Goal: Information Seeking & Learning: Find specific page/section

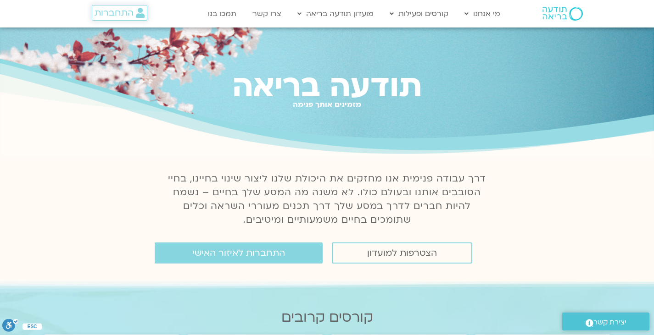
click at [124, 9] on span "התחברות" at bounding box center [113, 13] width 39 height 10
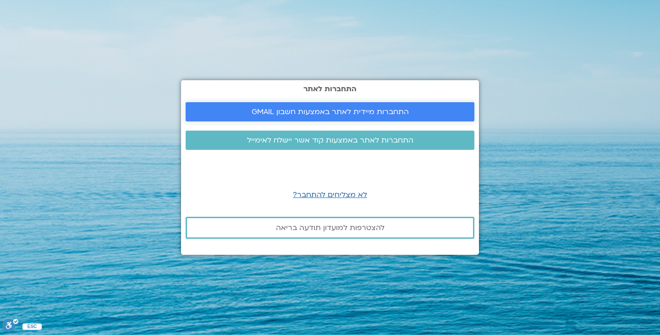
click at [241, 114] on span "התחברות מיידית לאתר באמצעות חשבון GMAIL" at bounding box center [330, 112] width 267 height 8
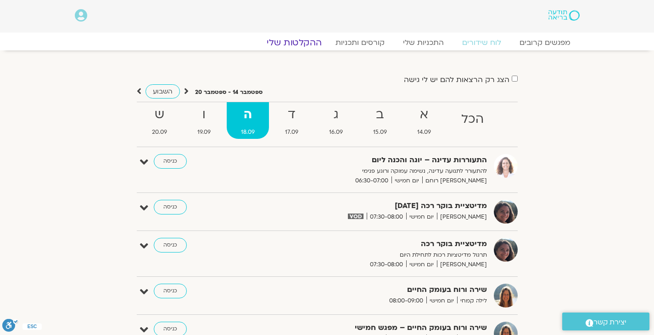
click at [312, 41] on link "ההקלטות שלי" at bounding box center [293, 42] width 77 height 11
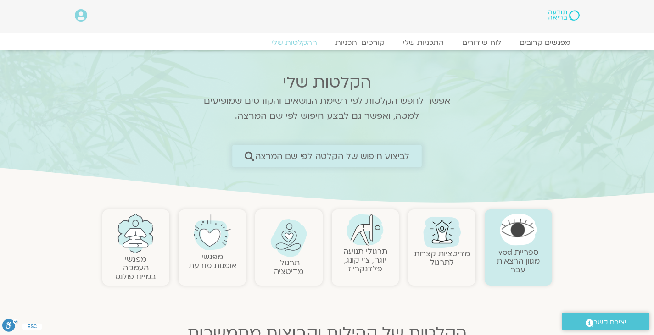
click at [377, 157] on span "לביצוע חיפוש של הקלטה לפי שם המרצה" at bounding box center [332, 156] width 155 height 10
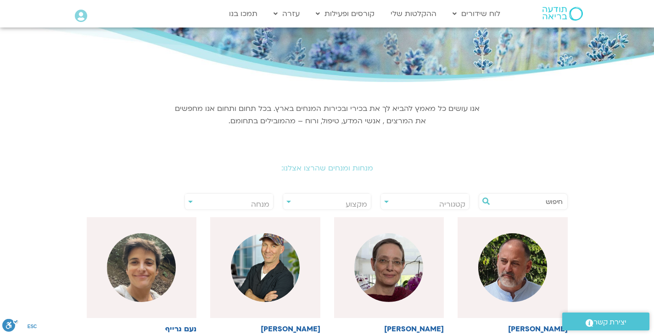
scroll to position [66, 0]
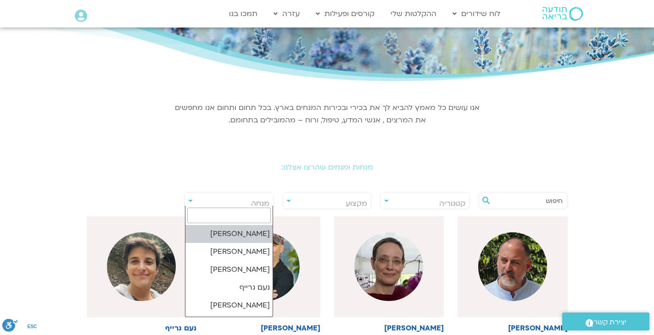
click at [259, 197] on span "מנחה" at bounding box center [229, 203] width 88 height 21
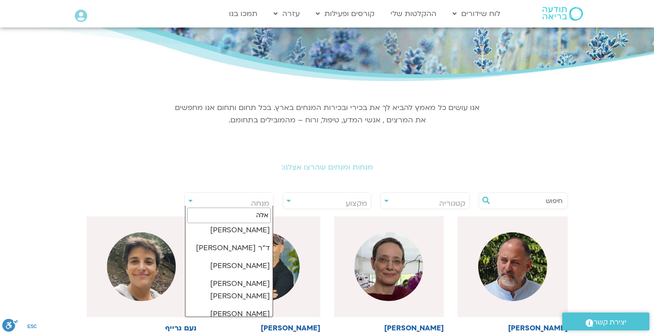
scroll to position [155, 0]
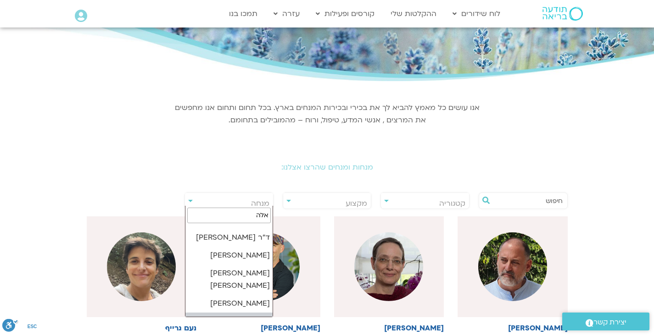
type input "אלה"
select select "****"
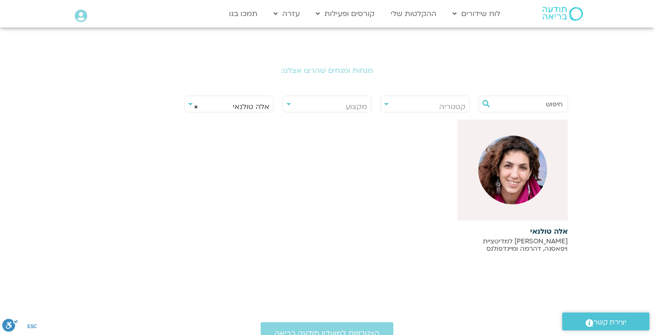
scroll to position [163, 0]
click at [491, 182] on img at bounding box center [512, 169] width 69 height 69
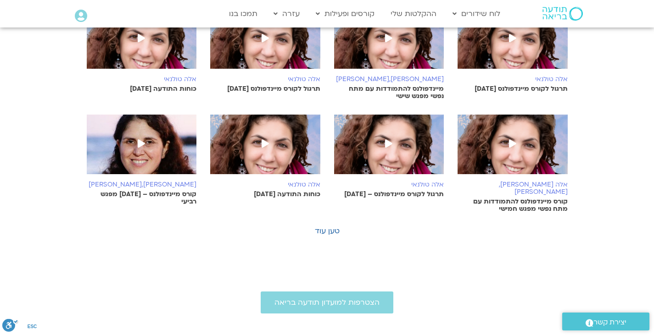
scroll to position [533, 0]
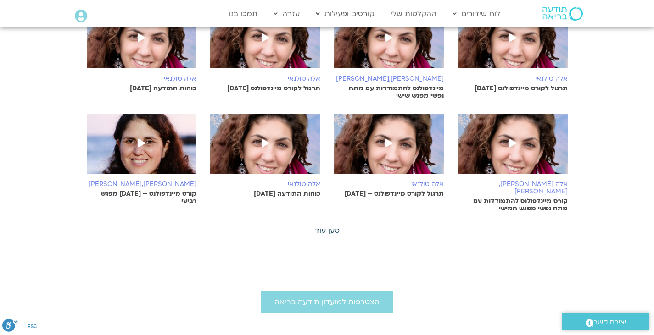
click at [333, 226] on link "טען עוד" at bounding box center [327, 231] width 25 height 10
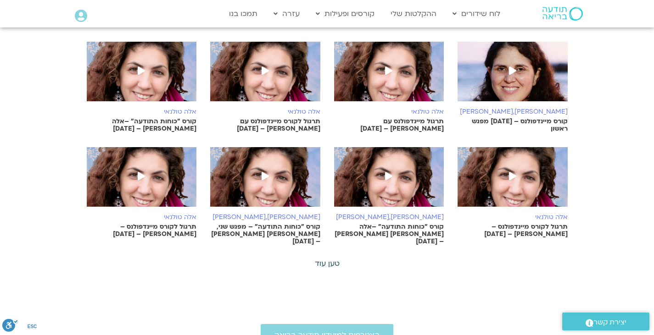
scroll to position [930, 0]
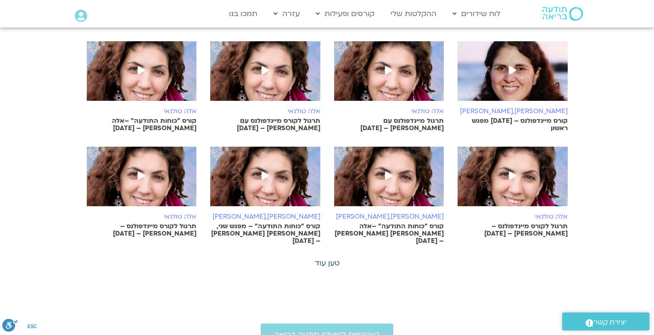
click at [327, 258] on link "טען עוד" at bounding box center [327, 263] width 25 height 10
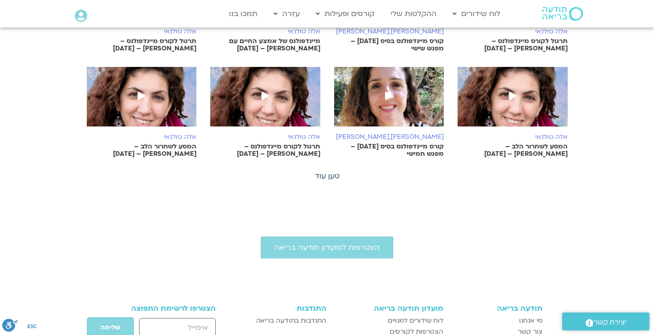
scroll to position [1454, 0]
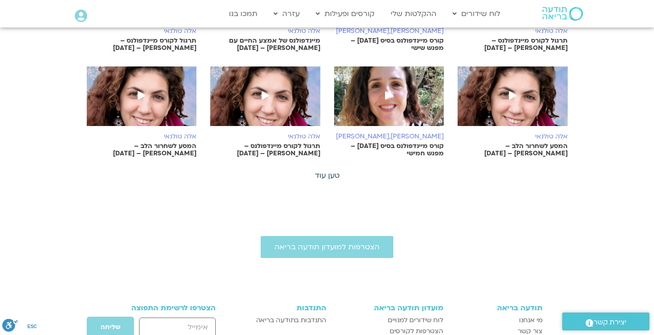
click at [327, 171] on link "טען עוד" at bounding box center [327, 176] width 25 height 10
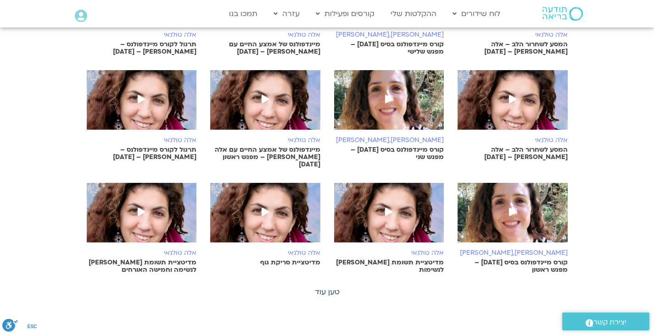
scroll to position [1767, 0]
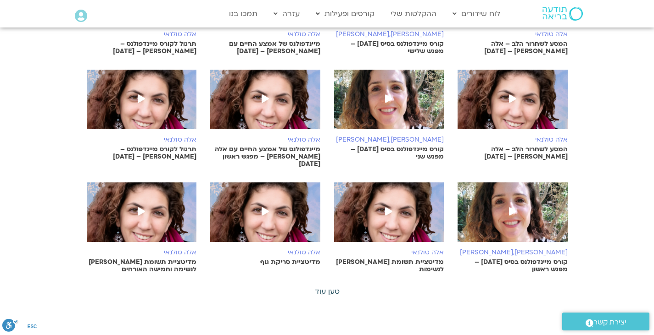
click at [332, 287] on link "טען עוד" at bounding box center [327, 292] width 25 height 10
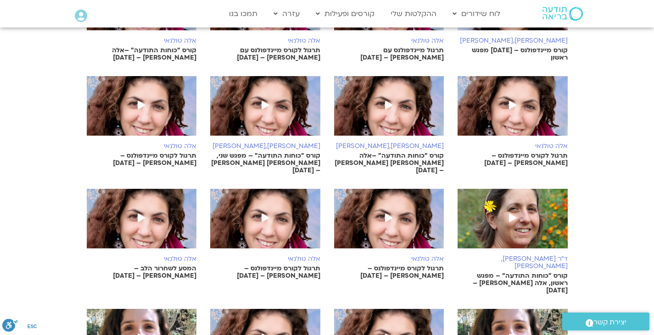
scroll to position [996, 0]
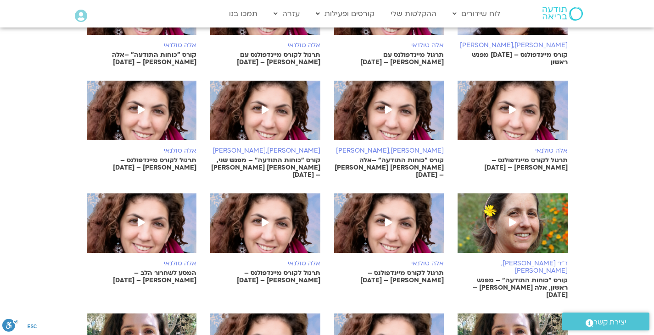
click at [250, 91] on img at bounding box center [265, 115] width 110 height 69
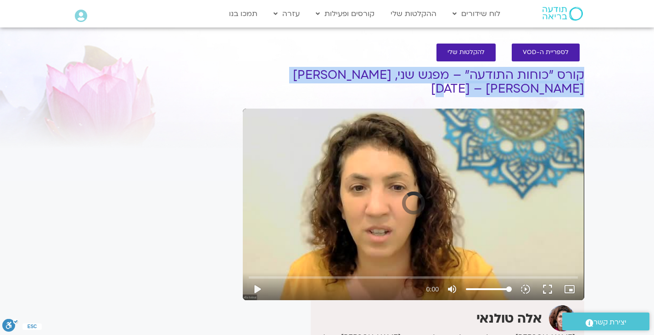
drag, startPoint x: 530, startPoint y: 89, endPoint x: 596, endPoint y: 71, distance: 68.4
copy h1 "קורס "כוחות התודעה" – מפגש שני, [PERSON_NAME] [PERSON_NAME] – [DATE]"
